Goal: Task Accomplishment & Management: Manage account settings

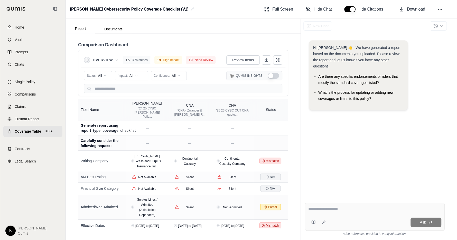
scroll to position [431, 0]
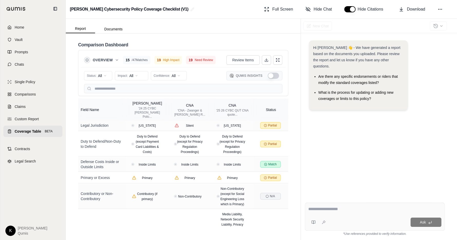
click at [8, 229] on html "Home Vault Prompts Chats Single Policy Comparisons Claims Custom Report Coverag…" at bounding box center [228, 120] width 457 height 240
click at [19, 194] on link "Site Admin Portal" at bounding box center [22, 192] width 42 height 8
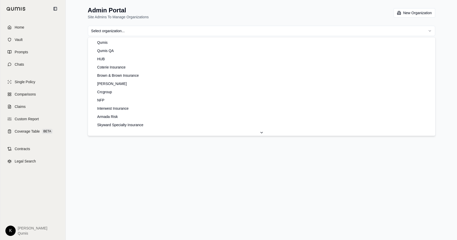
click at [213, 32] on html "Home Vault Prompts Chats Single Policy Comparisons Claims Custom Report Coverag…" at bounding box center [228, 120] width 457 height 240
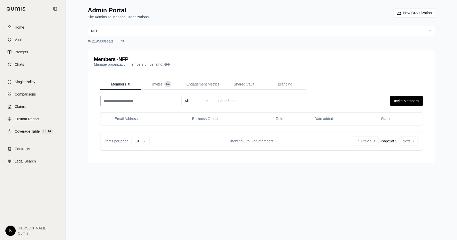
click at [199, 33] on html "Home Vault Prompts Chats Single Policy Comparisons Claims Custom Report Coverag…" at bounding box center [228, 120] width 457 height 240
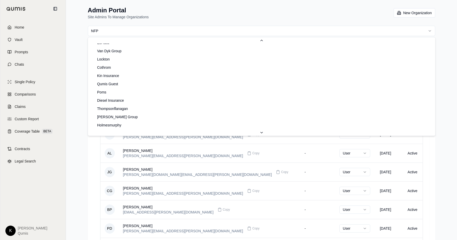
scroll to position [346, 0]
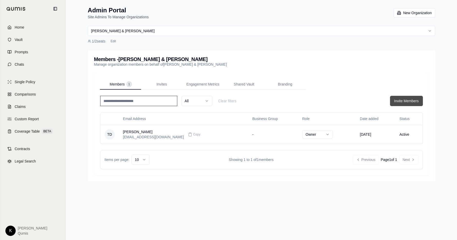
click at [404, 104] on button "Invite Members" at bounding box center [406, 101] width 33 height 10
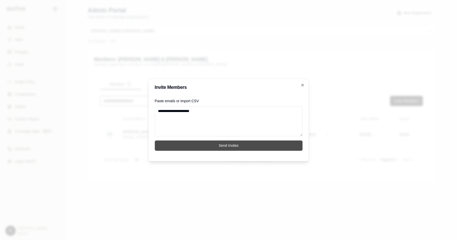
type textarea "**********"
click at [223, 145] on button "Send Invites" at bounding box center [229, 145] width 148 height 10
